Goal: Task Accomplishment & Management: Complete application form

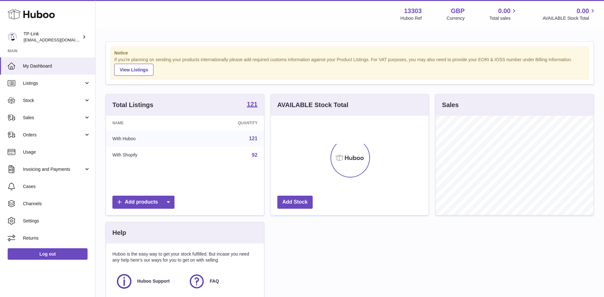
scroll to position [99, 158]
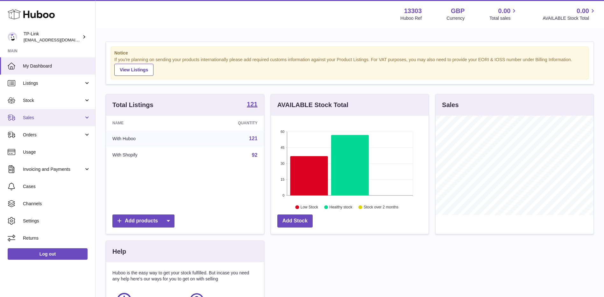
click at [31, 119] on span "Sales" at bounding box center [53, 118] width 61 height 6
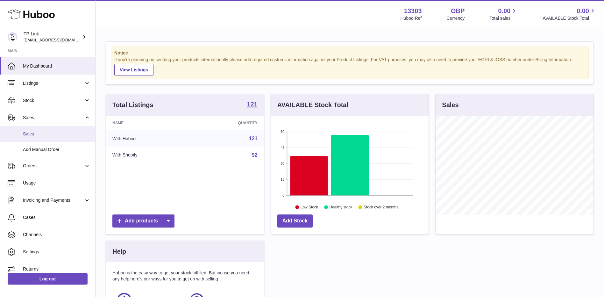
click at [25, 140] on link "Sales" at bounding box center [47, 134] width 95 height 16
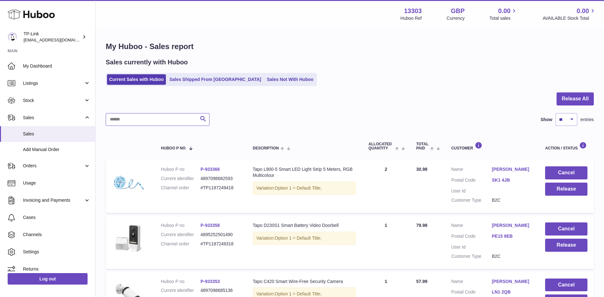
click at [174, 122] on input "text" at bounding box center [158, 119] width 104 height 13
paste input "**********"
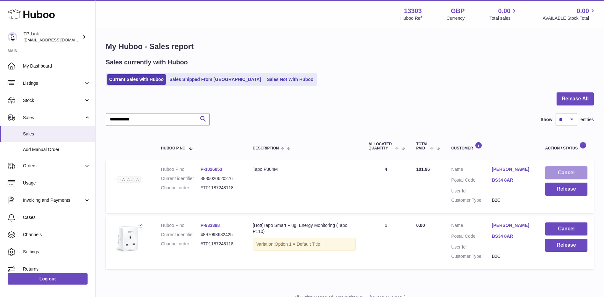
type input "**********"
click at [566, 169] on button "Cancel" at bounding box center [566, 172] width 42 height 13
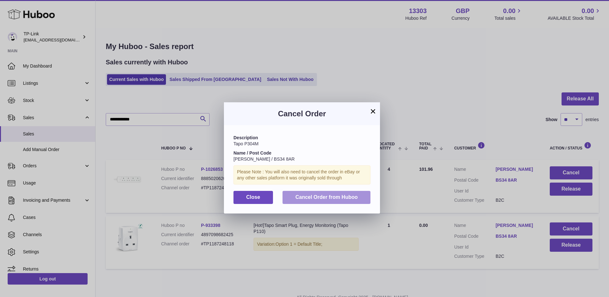
click at [332, 200] on button "Cancel Order from Huboo" at bounding box center [327, 197] width 88 height 13
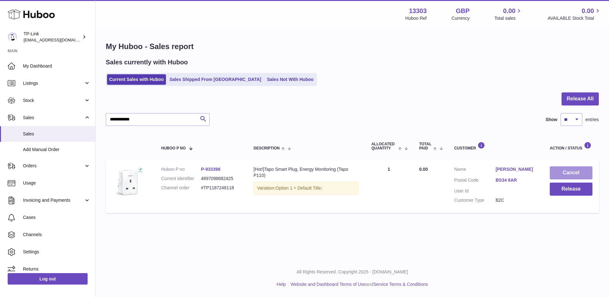
click at [572, 171] on button "Cancel" at bounding box center [571, 172] width 43 height 13
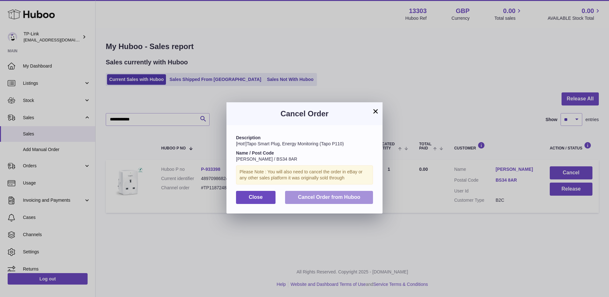
click at [315, 195] on span "Cancel Order from Huboo" at bounding box center [329, 196] width 62 height 5
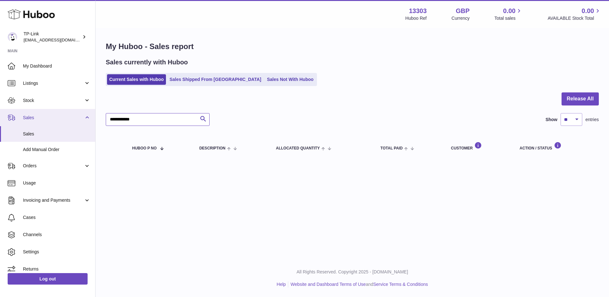
drag, startPoint x: 170, startPoint y: 115, endPoint x: 81, endPoint y: 121, distance: 89.4
click at [81, 121] on div "**********" at bounding box center [304, 148] width 609 height 297
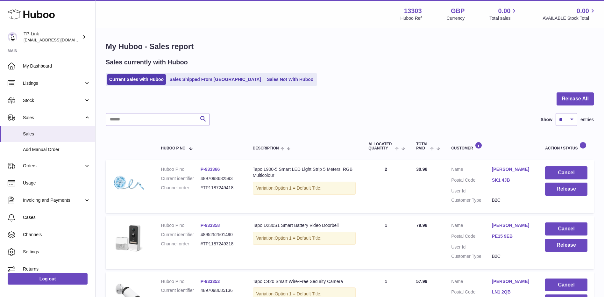
click at [505, 107] on div at bounding box center [350, 102] width 488 height 21
click at [570, 98] on button "Release All" at bounding box center [575, 98] width 37 height 13
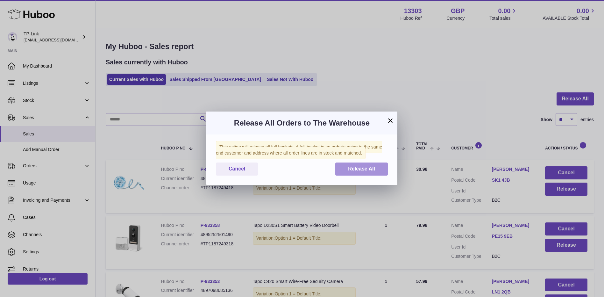
click at [346, 169] on button "Release All" at bounding box center [362, 168] width 53 height 13
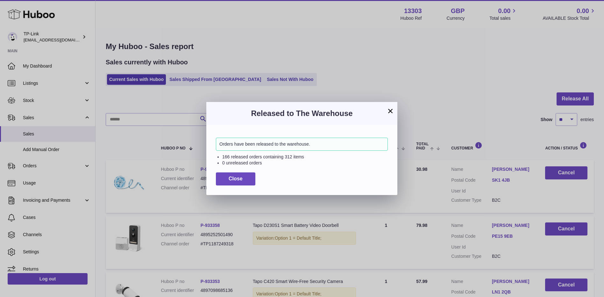
click at [389, 111] on button "×" at bounding box center [391, 111] width 8 height 8
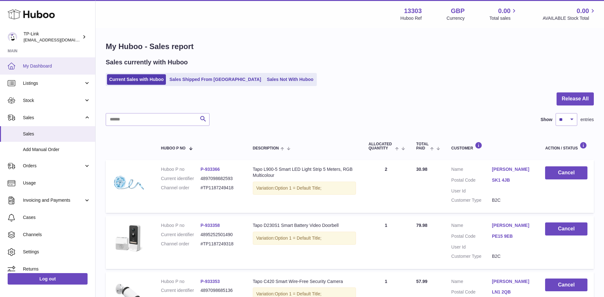
click at [58, 67] on span "My Dashboard" at bounding box center [57, 66] width 68 height 6
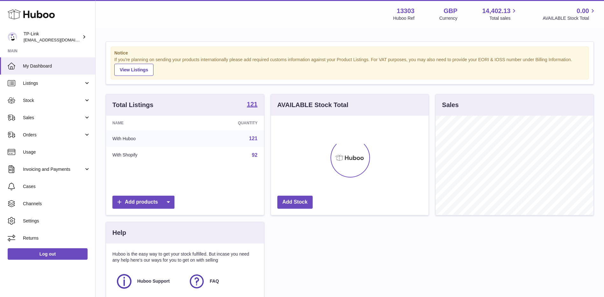
scroll to position [99, 158]
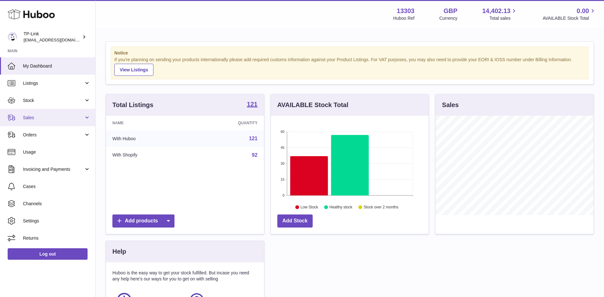
click at [54, 117] on span "Sales" at bounding box center [53, 118] width 61 height 6
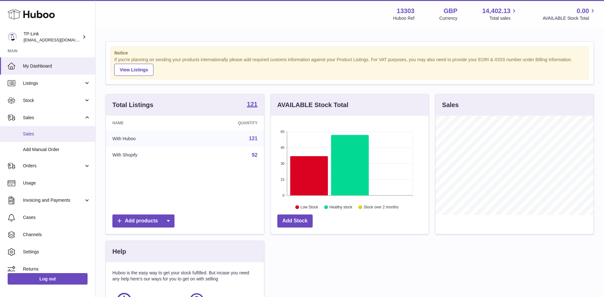
click at [45, 134] on span "Sales" at bounding box center [57, 134] width 68 height 6
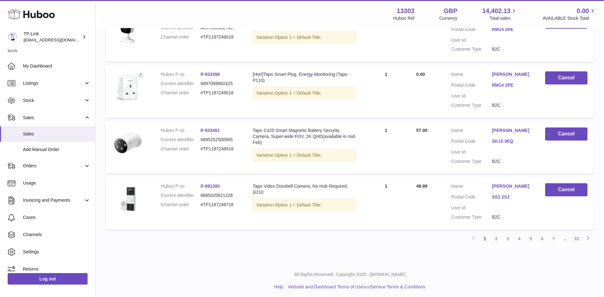
scroll to position [475, 0]
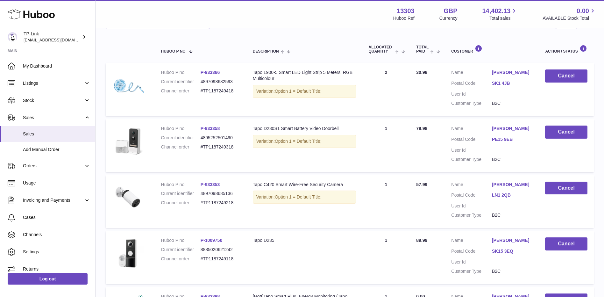
scroll to position [29, 0]
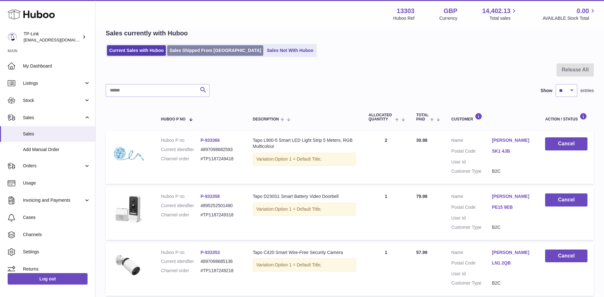
click at [189, 52] on link "Sales Shipped From Huboo" at bounding box center [215, 50] width 96 height 11
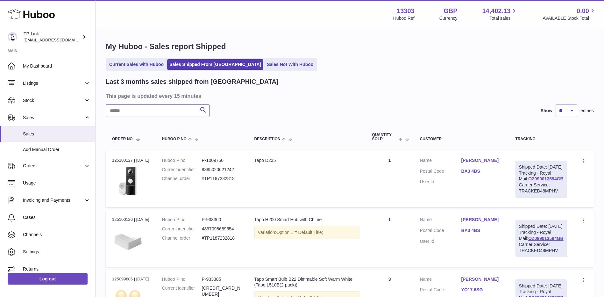
click at [150, 110] on input "text" at bounding box center [158, 110] width 104 height 13
paste input "**********"
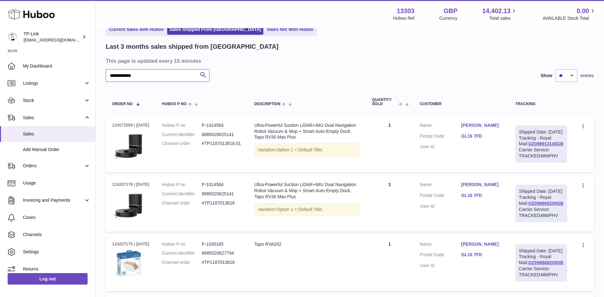
scroll to position [96, 0]
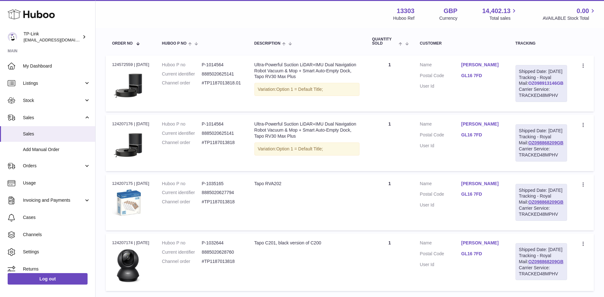
type input "**********"
click at [549, 86] on link "OZ098913146GB" at bounding box center [546, 83] width 35 height 5
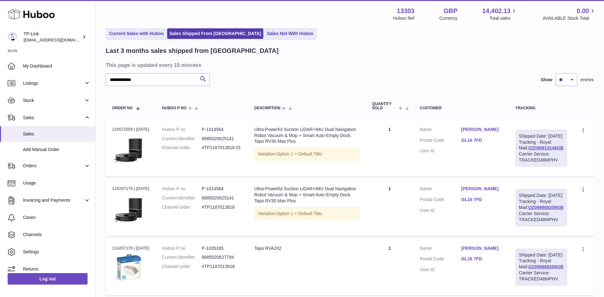
scroll to position [32, 0]
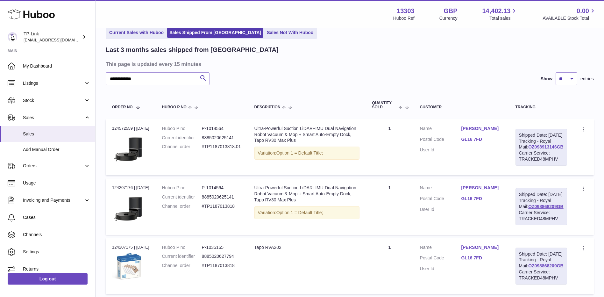
drag, startPoint x: 562, startPoint y: 158, endPoint x: 523, endPoint y: 159, distance: 39.2
click at [523, 159] on div "Shipped Date: 13th Sep 2025 Tracking - Royal Mail: OZ098913146GB Carrier Servic…" at bounding box center [542, 147] width 52 height 37
copy link "OZ098913146GB"
click at [538, 149] on link "OZ098913146GB" at bounding box center [546, 146] width 35 height 5
click at [53, 152] on span "Add Manual Order" at bounding box center [57, 150] width 68 height 6
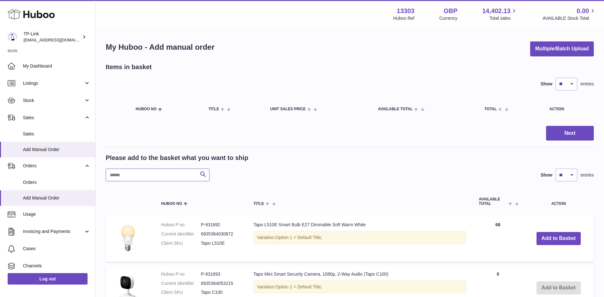
click at [141, 176] on input "text" at bounding box center [158, 175] width 104 height 13
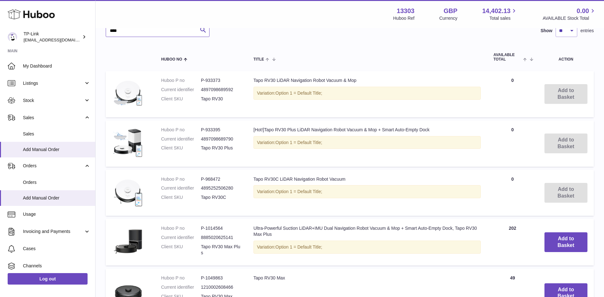
scroll to position [233, 0]
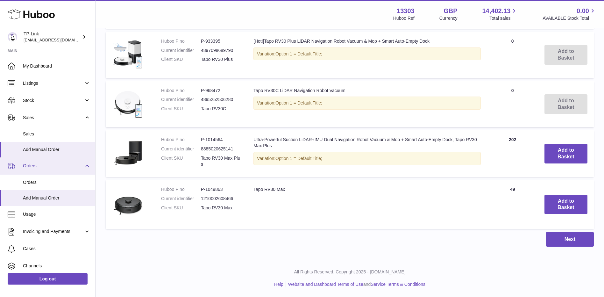
type input "****"
click at [39, 166] on span "Orders" at bounding box center [53, 166] width 61 height 6
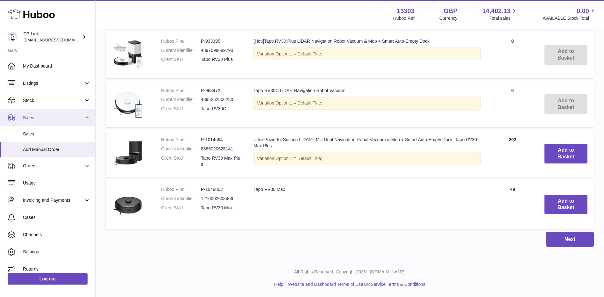
click at [39, 113] on link "Sales" at bounding box center [47, 117] width 95 height 17
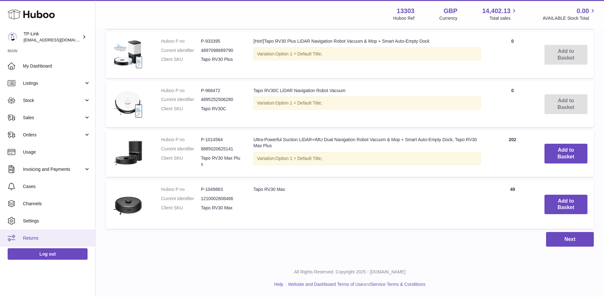
click at [23, 236] on span "Returns" at bounding box center [57, 238] width 68 height 6
click at [38, 237] on span "Returns" at bounding box center [57, 238] width 68 height 6
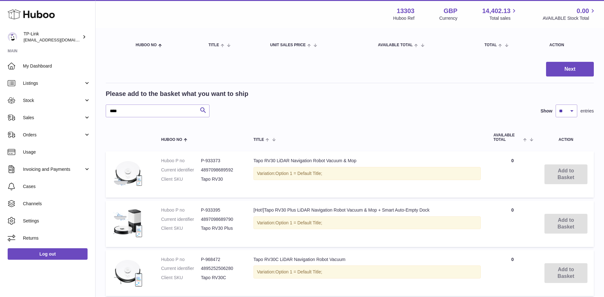
scroll to position [10, 0]
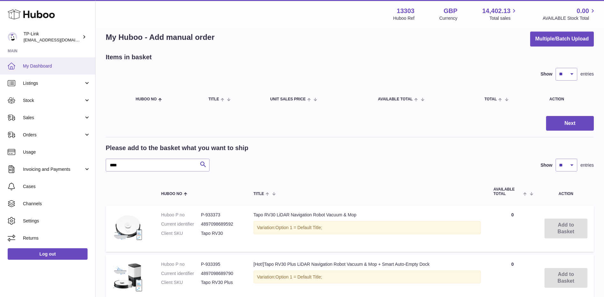
click at [49, 63] on span "My Dashboard" at bounding box center [57, 66] width 68 height 6
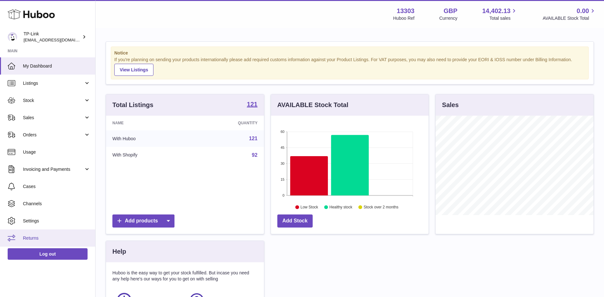
click at [27, 236] on span "Returns" at bounding box center [57, 238] width 68 height 6
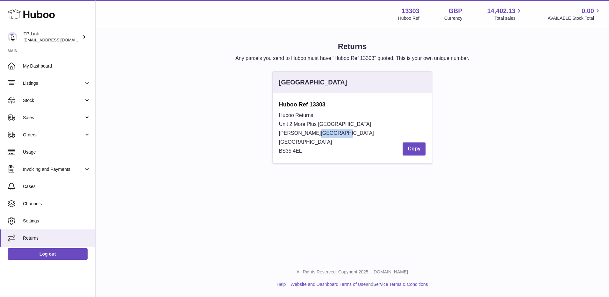
drag, startPoint x: 279, startPoint y: 133, endPoint x: 313, endPoint y: 131, distance: 33.5
click at [313, 131] on div "Huboo Returns Unit 2 [GEOGRAPHIC_DATA][STREET_ADDRESS][PERSON_NAME] Copy" at bounding box center [352, 133] width 147 height 45
drag, startPoint x: 313, startPoint y: 131, endPoint x: 312, endPoint y: 141, distance: 10.2
click at [312, 141] on div "Huboo Ref 13303 Huboo Returns Unit 2 More [GEOGRAPHIC_DATA][STREET_ADDRESS][PER…" at bounding box center [353, 128] width 160 height 70
copy span "[GEOGRAPHIC_DATA]"
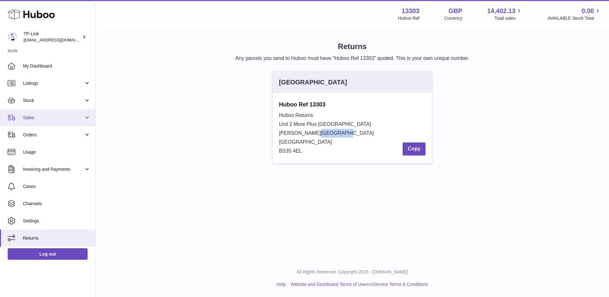
click at [45, 117] on span "Sales" at bounding box center [53, 118] width 61 height 6
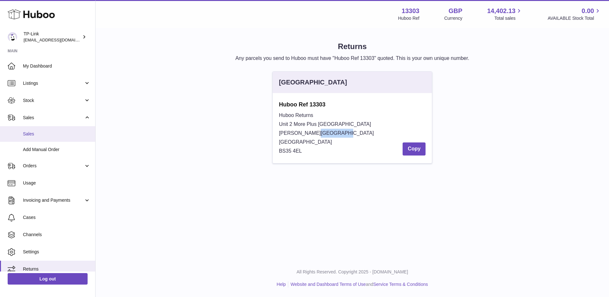
click at [48, 135] on span "Sales" at bounding box center [57, 134] width 68 height 6
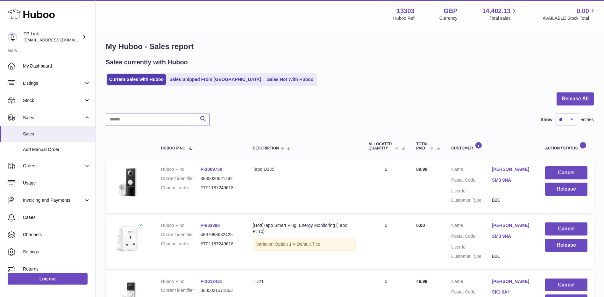
click at [147, 120] on input "text" at bounding box center [158, 119] width 104 height 13
paste input "**********"
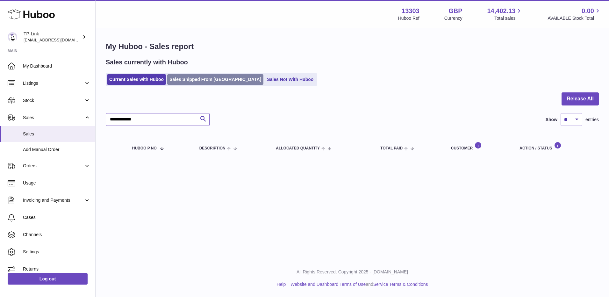
type input "**********"
click at [193, 82] on link "Sales Shipped From [GEOGRAPHIC_DATA]" at bounding box center [215, 79] width 96 height 11
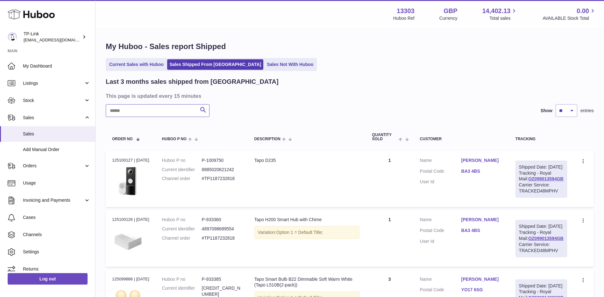
click at [190, 112] on input "text" at bounding box center [158, 110] width 104 height 13
paste input "**********"
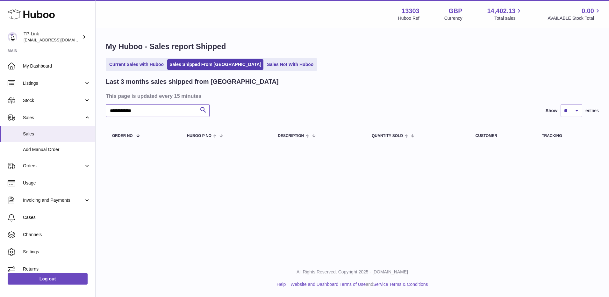
type input "**********"
drag, startPoint x: 46, startPoint y: 146, endPoint x: 66, endPoint y: 159, distance: 24.0
click at [46, 146] on link "Add Manual Order" at bounding box center [47, 150] width 95 height 16
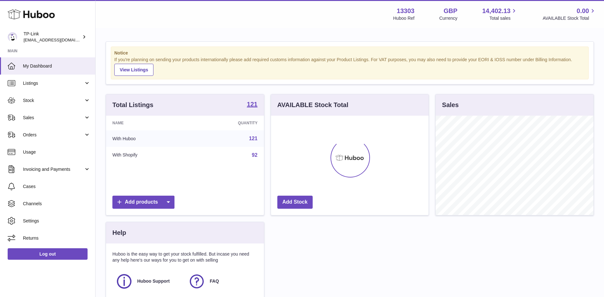
scroll to position [99, 158]
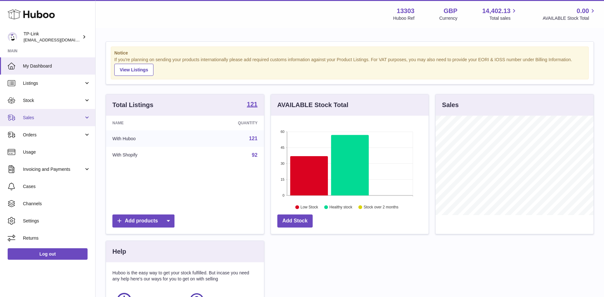
click at [37, 115] on span "Sales" at bounding box center [53, 118] width 61 height 6
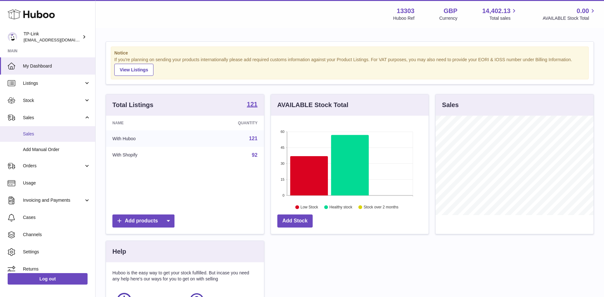
click at [40, 131] on span "Sales" at bounding box center [57, 134] width 68 height 6
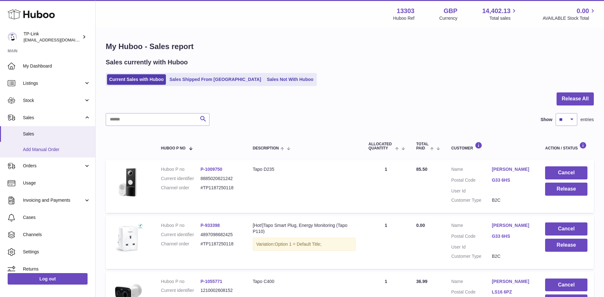
click at [66, 144] on link "Add Manual Order" at bounding box center [47, 150] width 95 height 16
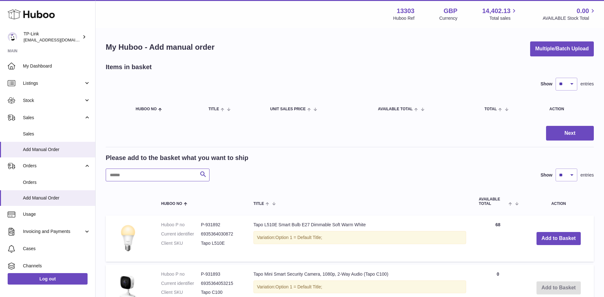
click at [156, 174] on input "text" at bounding box center [158, 175] width 104 height 13
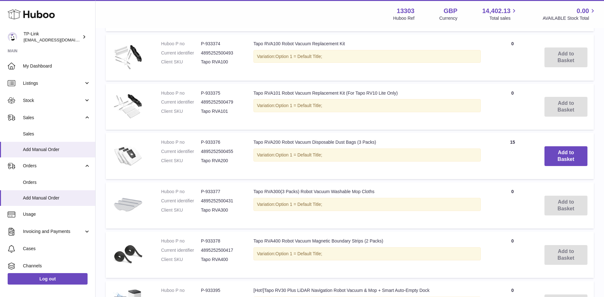
scroll to position [255, 0]
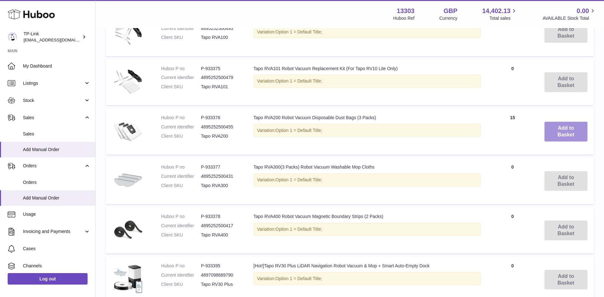
type input "**"
click at [561, 132] on button "Add to Basket" at bounding box center [566, 132] width 43 height 20
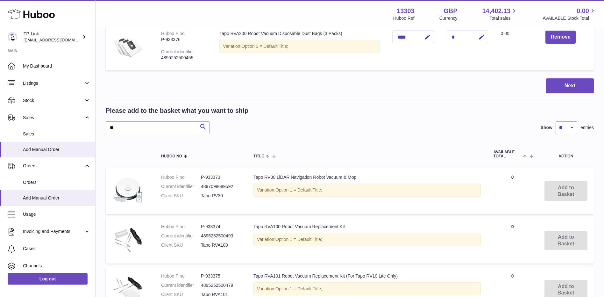
scroll to position [53, 0]
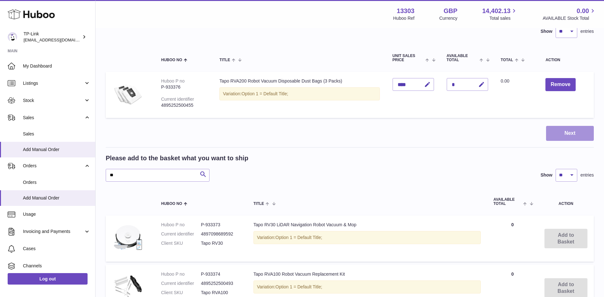
click at [569, 134] on button "Next" at bounding box center [570, 133] width 48 height 15
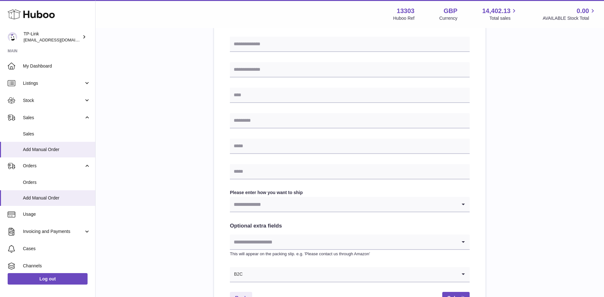
scroll to position [191, 0]
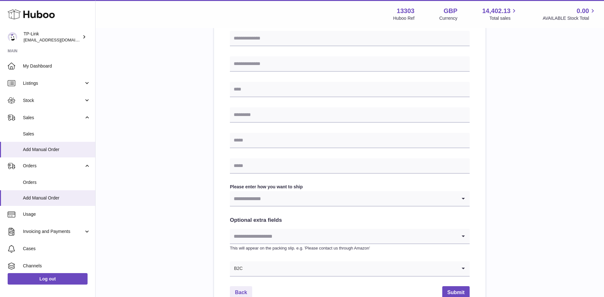
click at [283, 235] on input "Search for option" at bounding box center [343, 236] width 227 height 15
click at [296, 217] on h2 "Optional extra fields" at bounding box center [350, 220] width 240 height 7
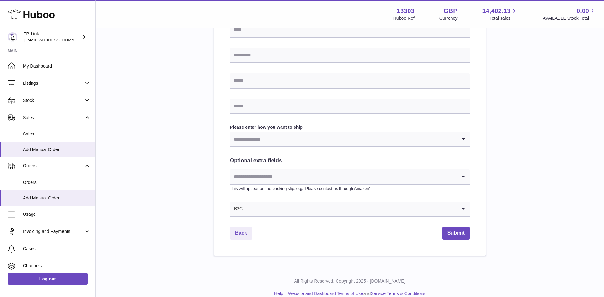
scroll to position [260, 0]
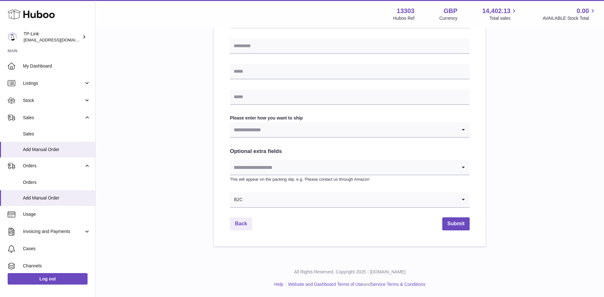
click at [282, 132] on input "Search for option" at bounding box center [343, 129] width 227 height 15
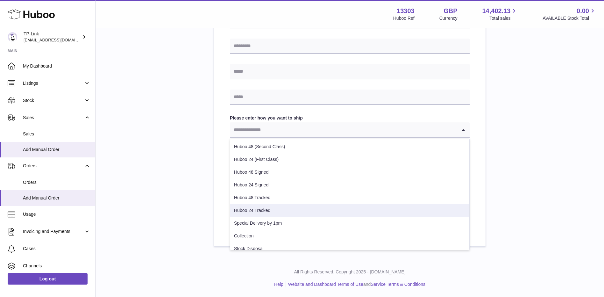
click at [161, 189] on div "Please enter where you want to ship the items [GEOGRAPHIC_DATA] [GEOGRAPHIC_DAT…" at bounding box center [350, 25] width 488 height 444
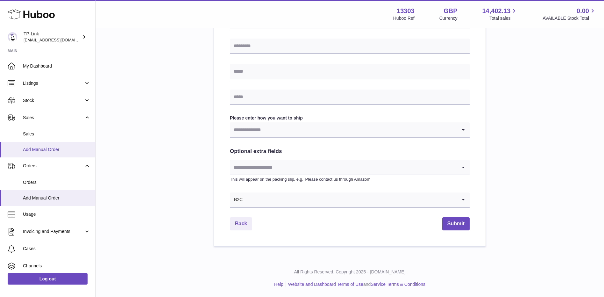
click at [42, 149] on span "Add Manual Order" at bounding box center [57, 150] width 68 height 6
